Goal: Communication & Community: Ask a question

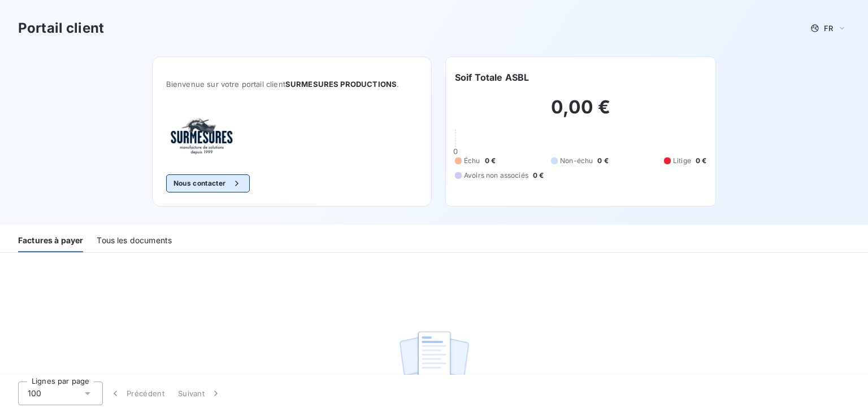
click at [212, 181] on button "Nous contacter" at bounding box center [208, 184] width 84 height 18
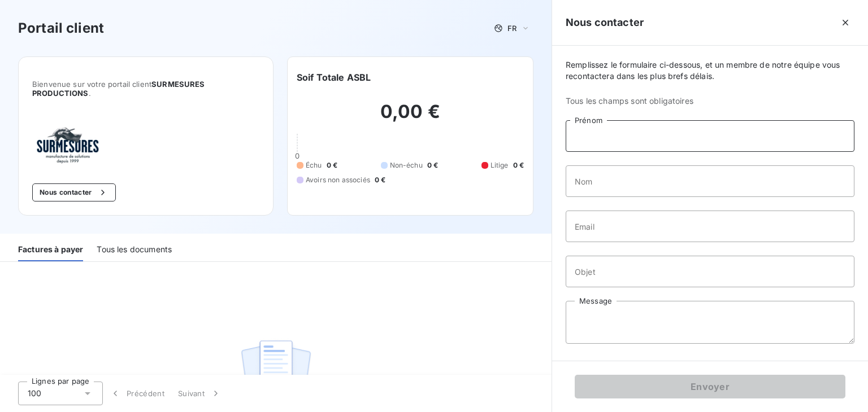
click at [628, 135] on input "Prénom" at bounding box center [709, 136] width 289 height 32
type input "[PERSON_NAME]"
type input "l"
type input "olave"
type input "S"
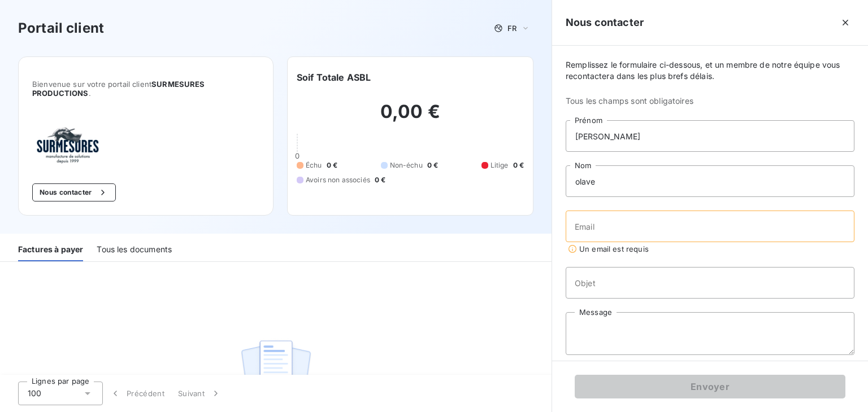
click at [303, 151] on div "0,00 € 0 Échu 0 € Non-échu 0 € Litige 0 € Avoirs non associés 0 €" at bounding box center [410, 142] width 227 height 117
